Goal: Task Accomplishment & Management: Use online tool/utility

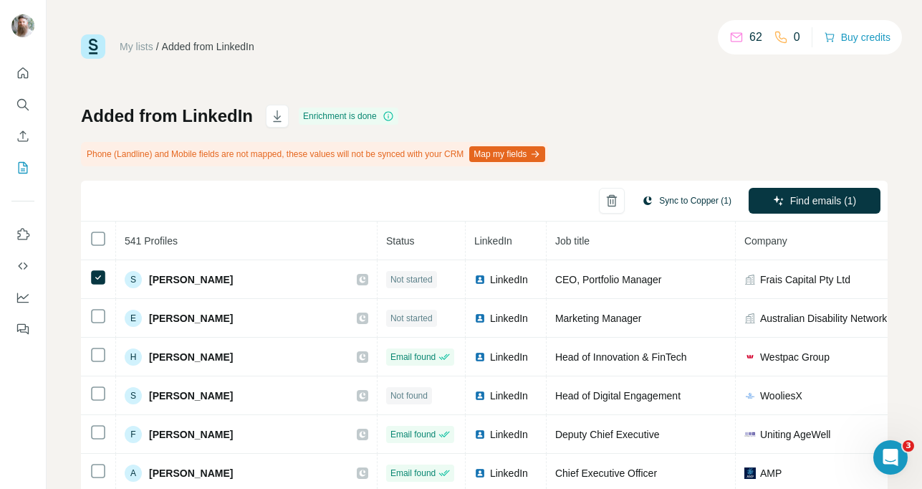
click at [685, 208] on button "Sync to Copper (1)" at bounding box center [687, 200] width 110 height 21
click at [800, 234] on th "Company" at bounding box center [830, 240] width 189 height 39
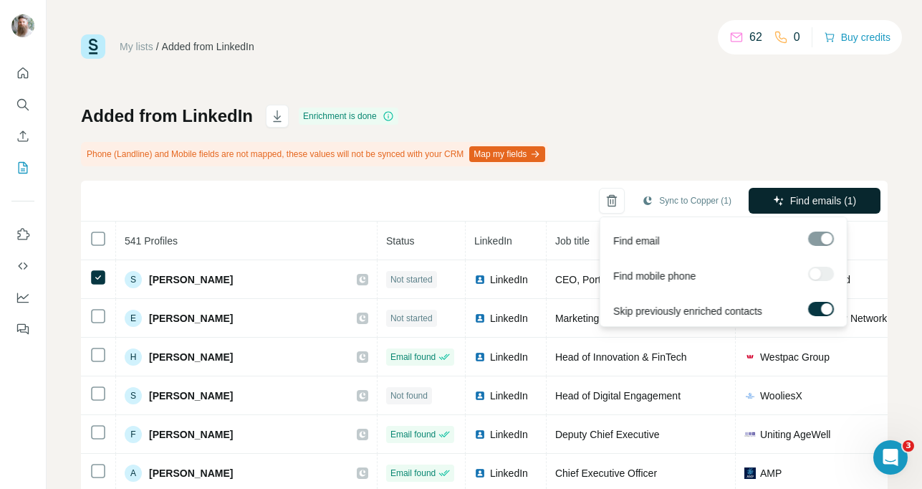
click at [805, 202] on span "Find emails (1)" at bounding box center [823, 200] width 67 height 14
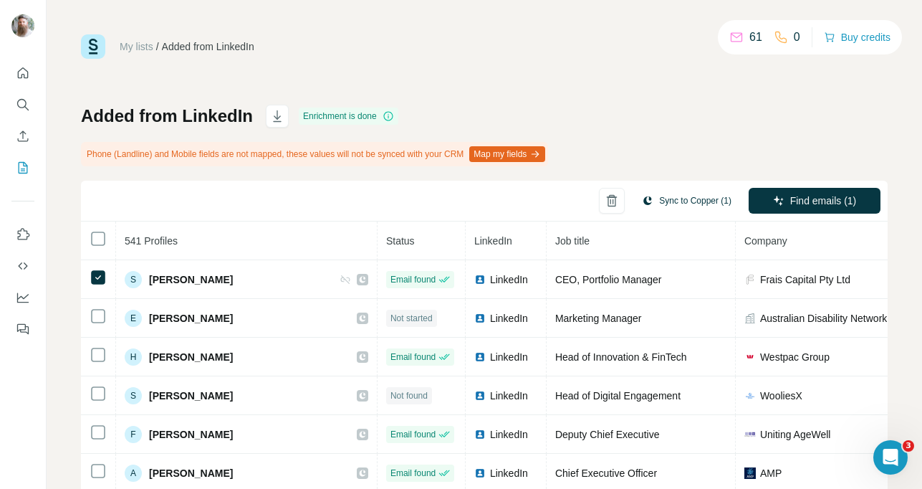
click at [706, 203] on button "Sync to Copper (1)" at bounding box center [687, 200] width 110 height 21
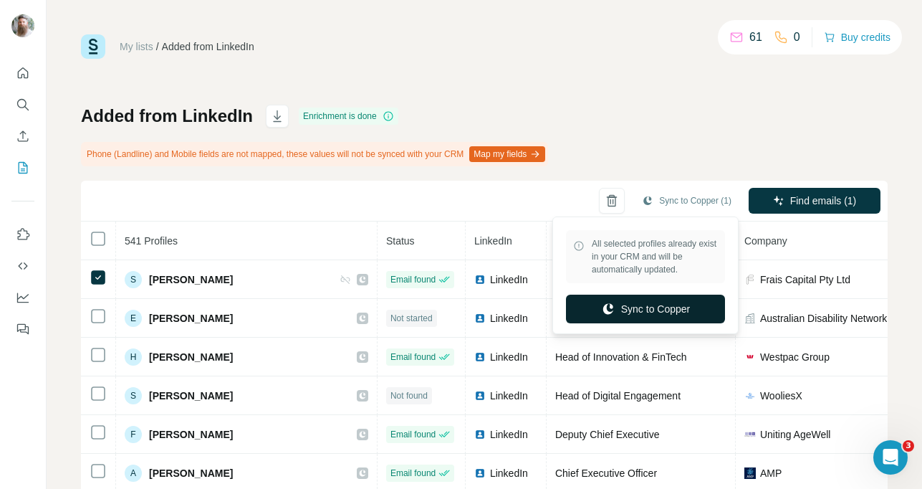
click at [668, 302] on button "Sync to Copper" at bounding box center [645, 308] width 159 height 29
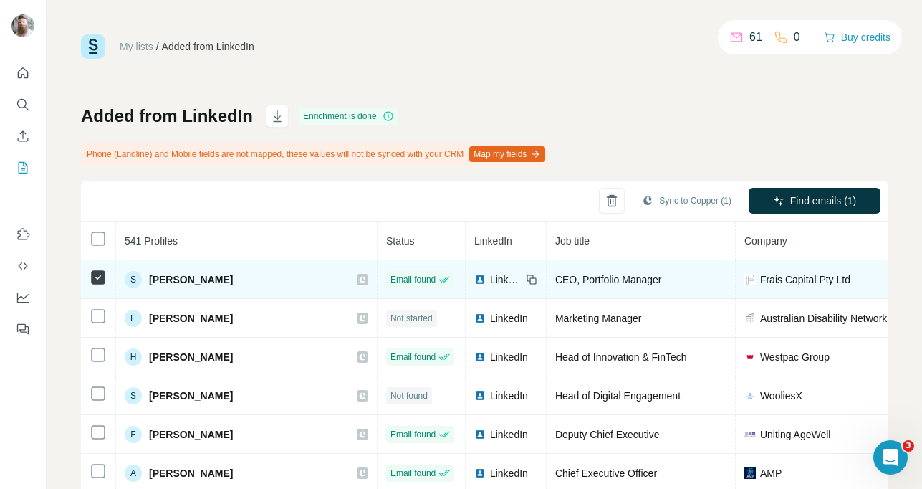
drag, startPoint x: 237, startPoint y: 279, endPoint x: 150, endPoint y: 279, distance: 87.4
click at [150, 279] on div "S Siobhan Blewitt" at bounding box center [247, 279] width 244 height 17
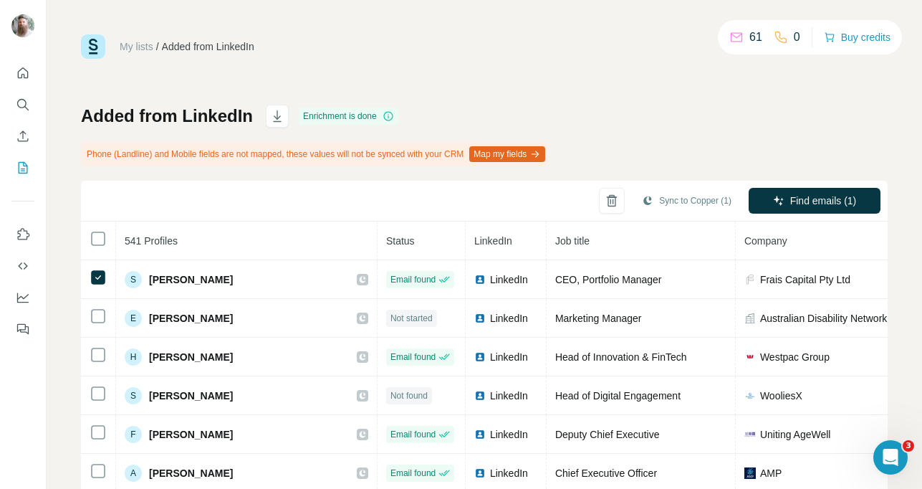
copy span "Siobhan Blewitt"
